Goal: Task Accomplishment & Management: Manage account settings

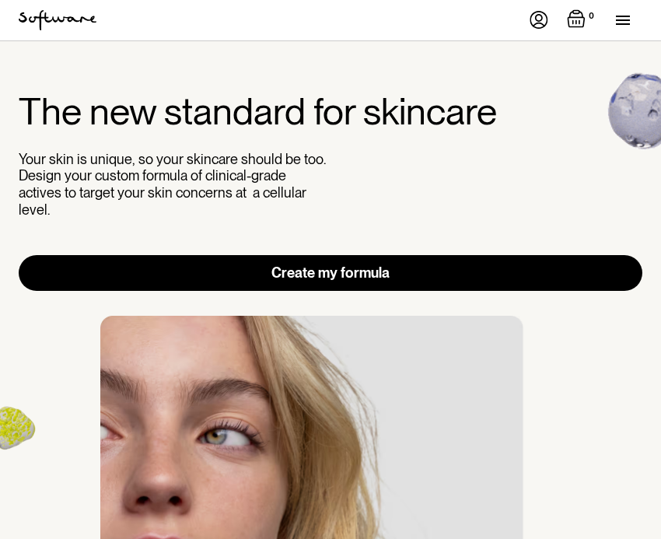
click at [530, 24] on img at bounding box center [539, 20] width 19 height 18
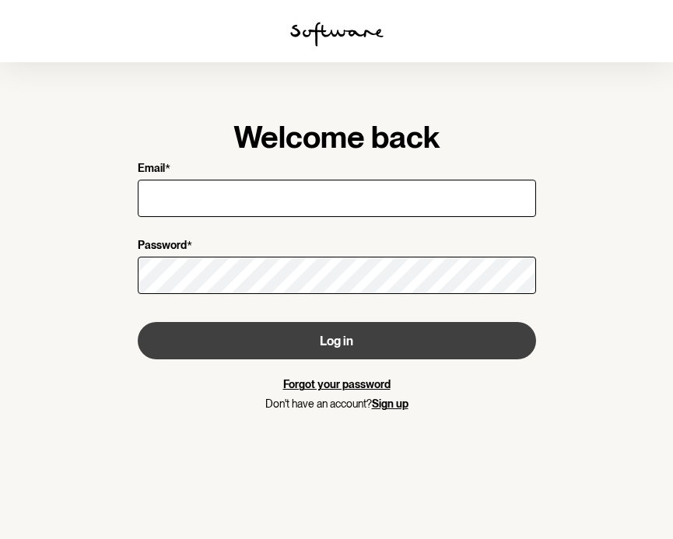
type input "briwarford@hotmail.com"
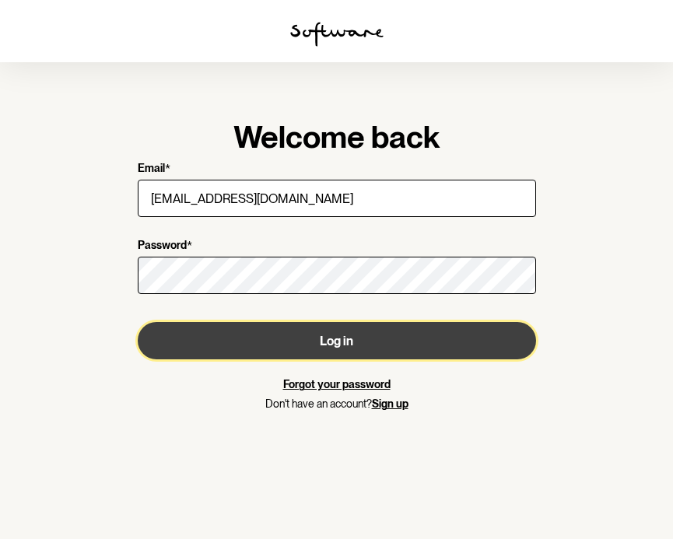
click at [240, 347] on button "Log in" at bounding box center [337, 340] width 398 height 37
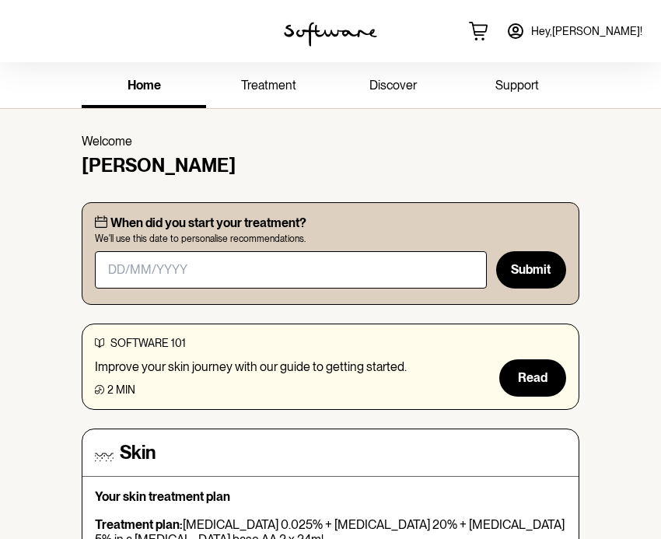
click at [248, 86] on span "treatment" at bounding box center [268, 85] width 55 height 15
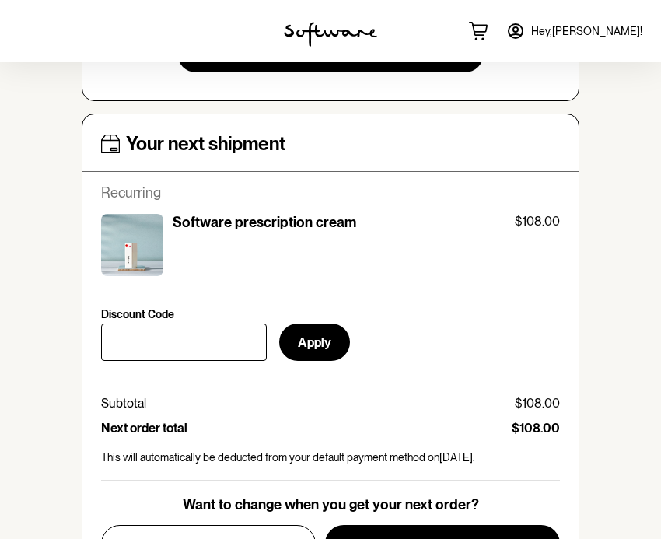
scroll to position [588, 0]
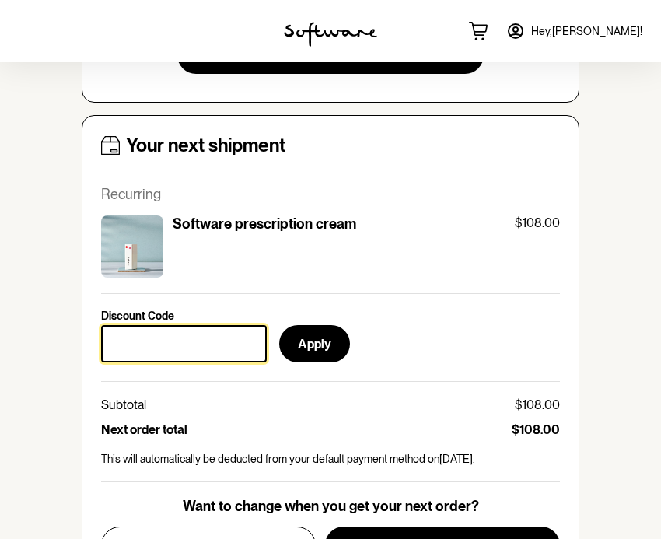
click at [200, 326] on input "Discount Code" at bounding box center [184, 343] width 166 height 37
paste input "BYEACNE"
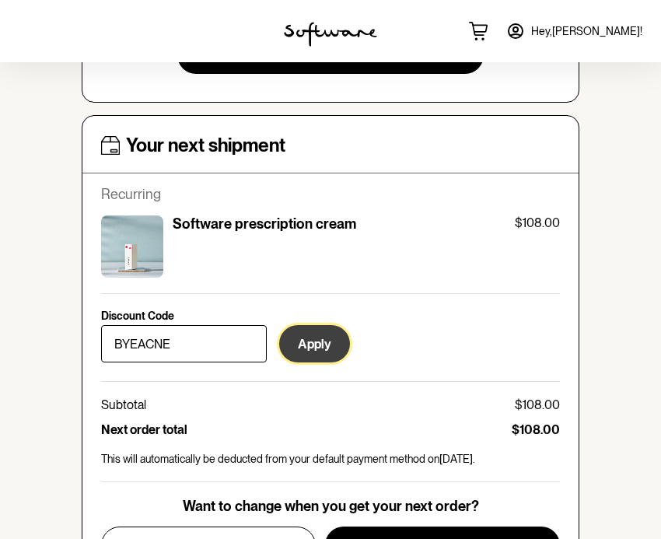
click at [313, 345] on button "Apply" at bounding box center [314, 343] width 71 height 37
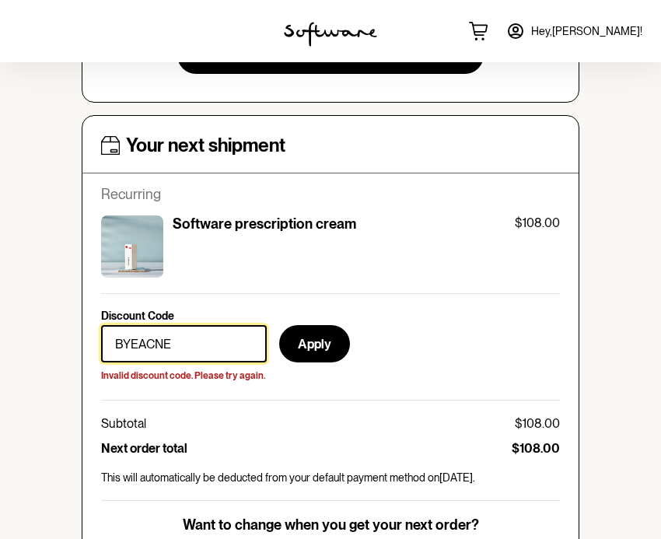
click at [155, 345] on input "BYEACNE" at bounding box center [184, 343] width 166 height 37
paste input "SAVE5"
click at [179, 333] on input "SAVE5" at bounding box center [184, 343] width 166 height 37
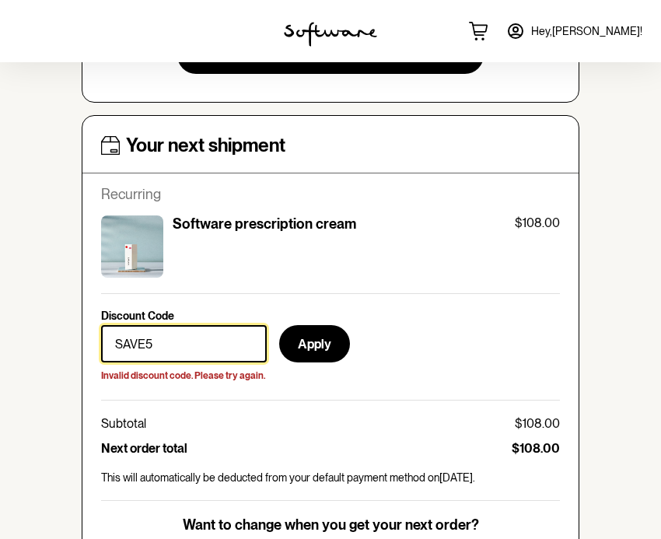
click at [179, 333] on input "SAVE5" at bounding box center [184, 343] width 166 height 37
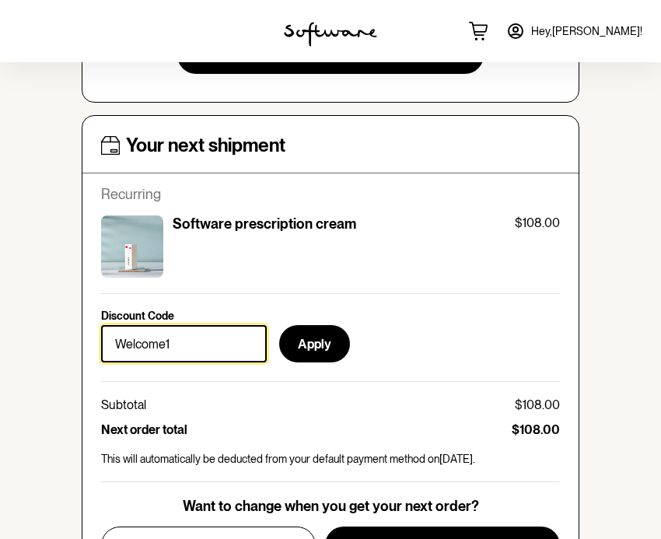
type input "Welcome10"
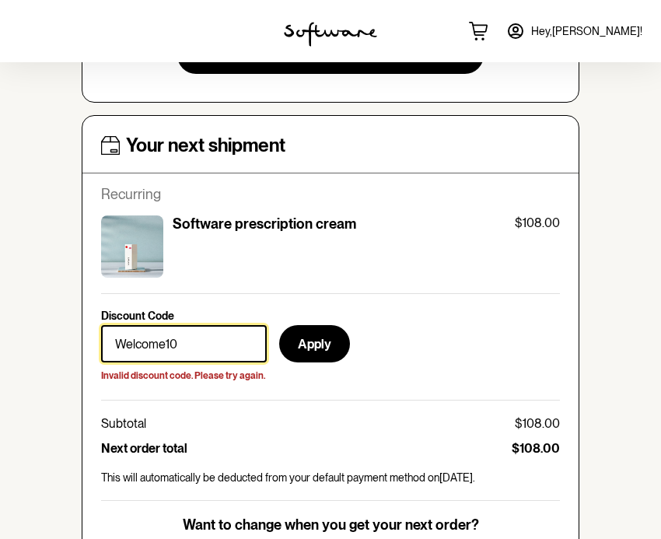
click at [183, 344] on input "Welcome10" at bounding box center [184, 343] width 166 height 37
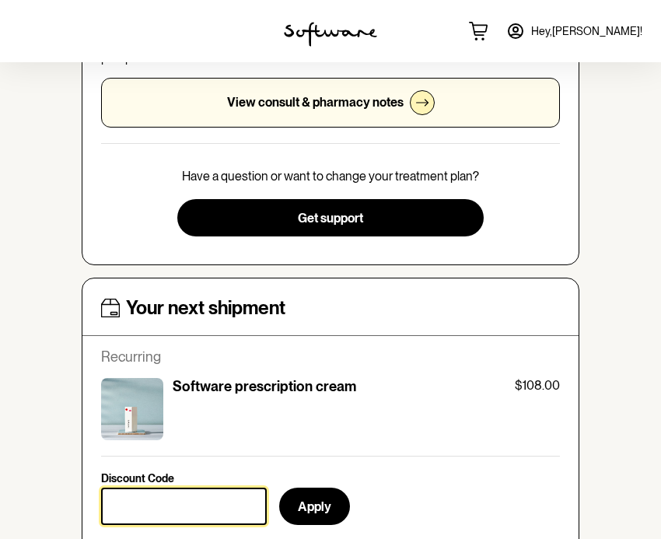
scroll to position [424, 0]
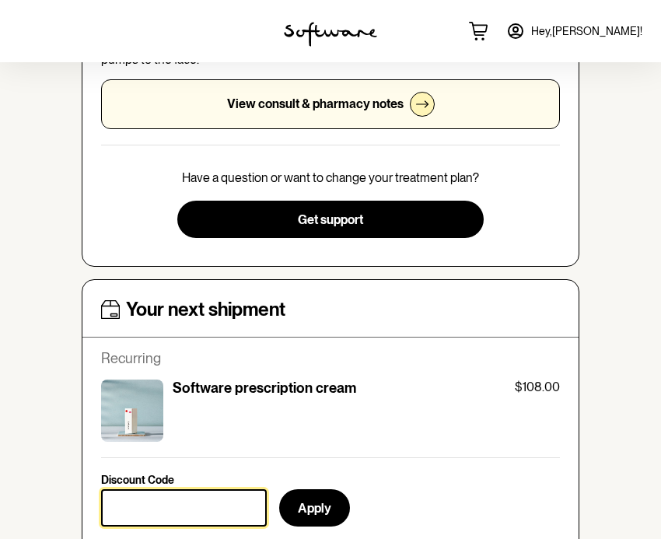
paste input "GLOWUP15"
type input "GLOWUP15"
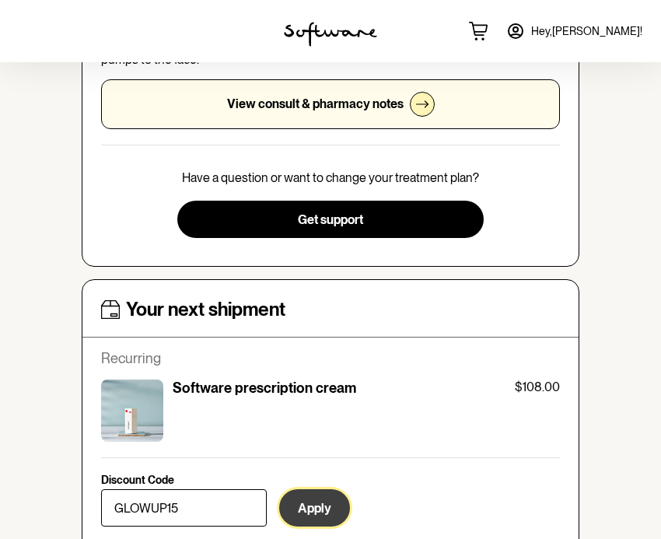
click at [328, 498] on button "Apply" at bounding box center [314, 507] width 71 height 37
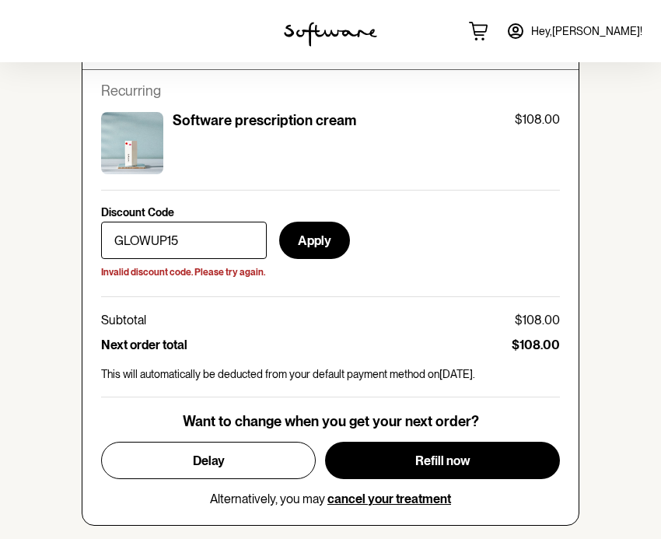
click at [331, 338] on div "Next order total $108.00" at bounding box center [330, 345] width 459 height 15
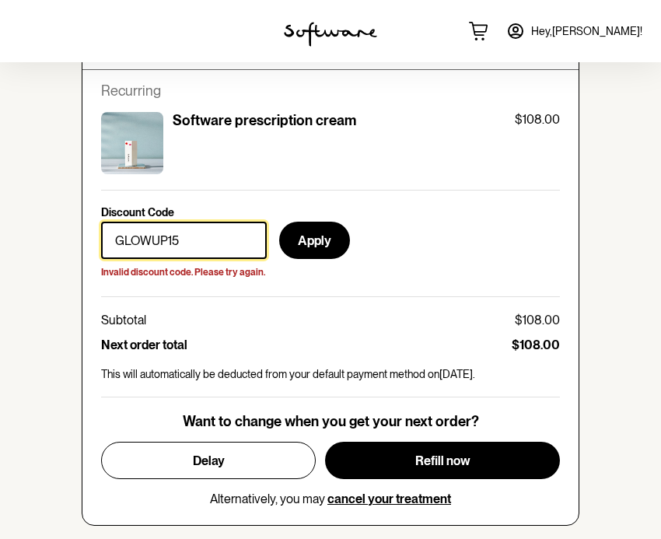
click at [226, 242] on input "GLOWUP15" at bounding box center [184, 240] width 166 height 37
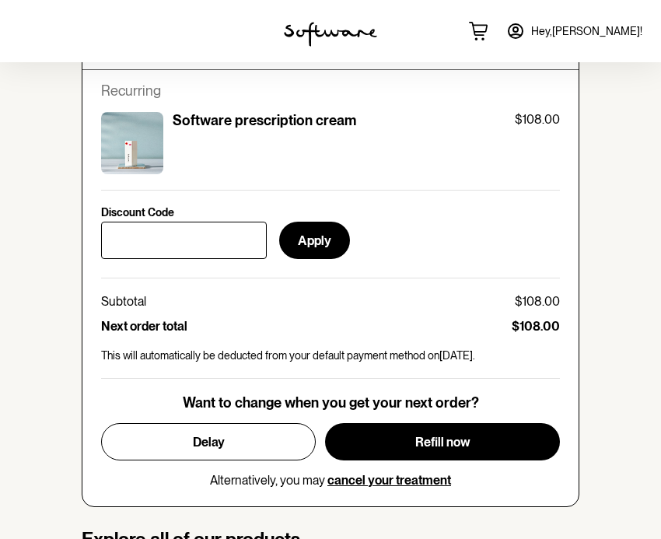
click at [253, 319] on div "Next order total $108.00" at bounding box center [330, 326] width 459 height 15
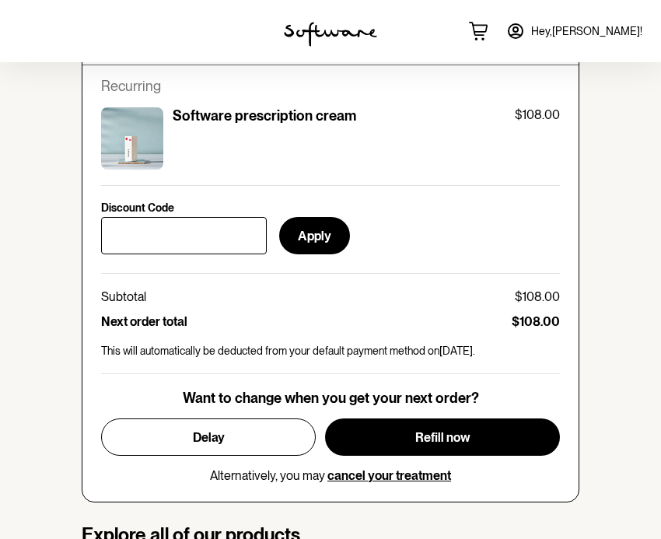
scroll to position [715, 0]
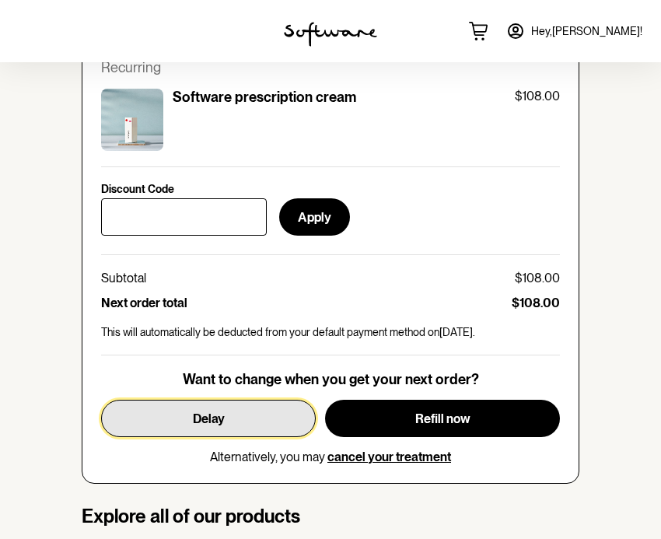
click at [215, 422] on span "Delay" at bounding box center [209, 419] width 32 height 15
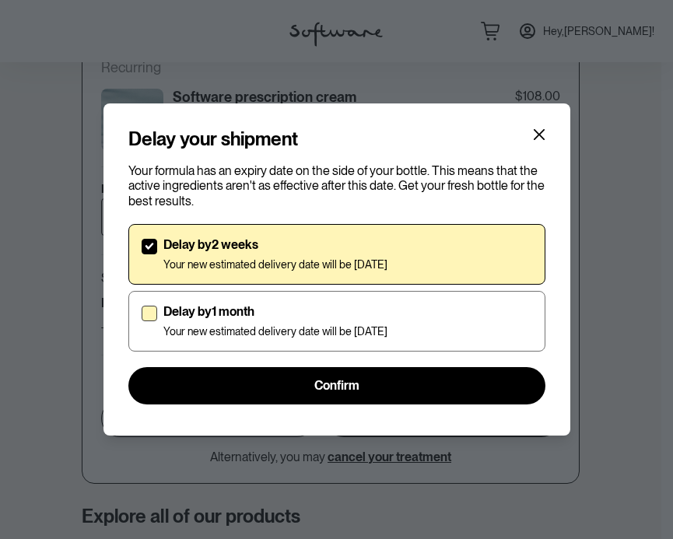
click at [266, 338] on p "Your new estimated delivery date will be 22nd Sep 2025" at bounding box center [275, 331] width 224 height 13
click at [142, 321] on input "Delay by 1 month Your new estimated delivery date will be 22nd Sep 2025" at bounding box center [141, 320] width 1 height 1
checkbox input "true"
checkbox input "false"
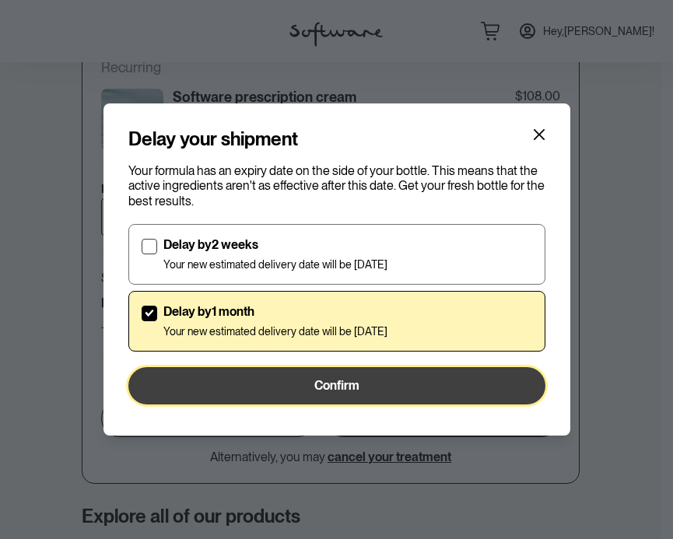
click at [285, 394] on button "Confirm" at bounding box center [336, 385] width 417 height 37
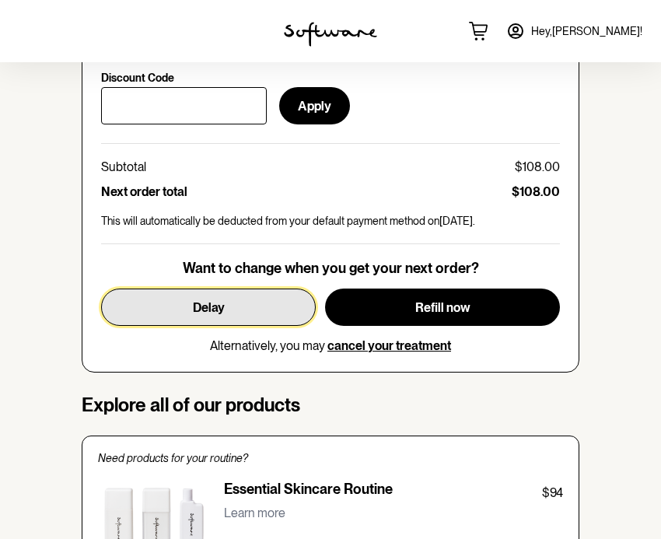
scroll to position [842, 0]
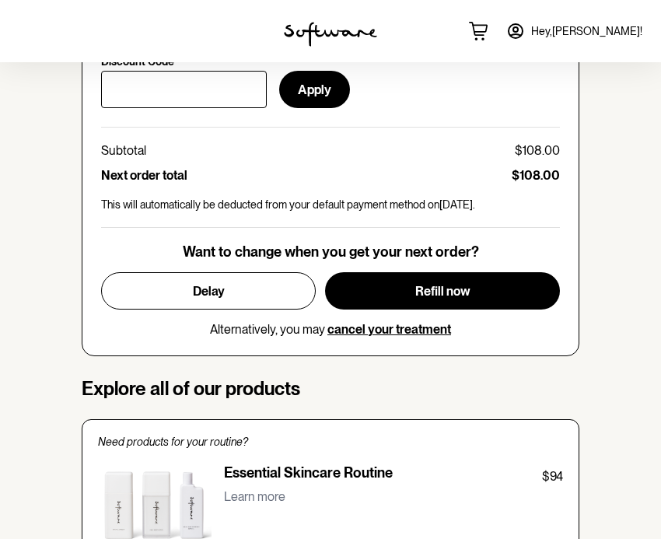
click at [642, 261] on div "home treatment discover support Your personalised skin treatment Treatment plan…" at bounding box center [330, 324] width 661 height 2208
